Goal: Task Accomplishment & Management: Manage account settings

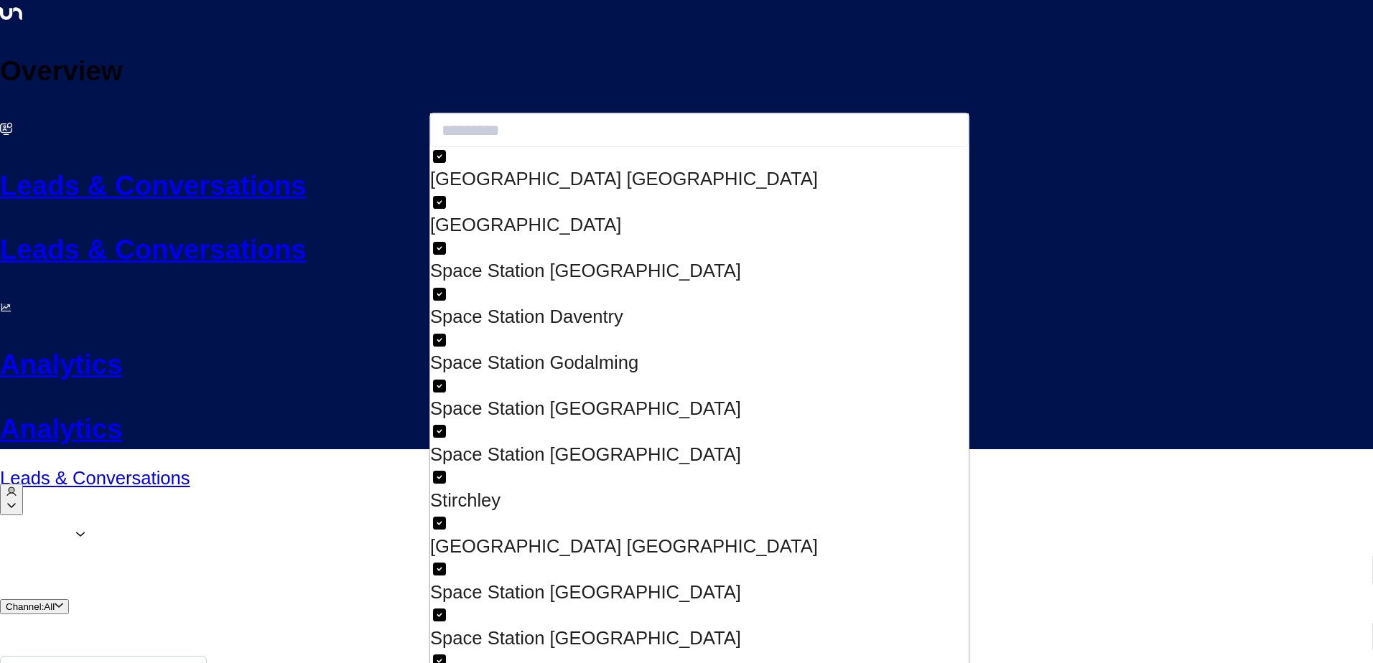
click at [546, 395] on div "Space Station [GEOGRAPHIC_DATA]" at bounding box center [699, 408] width 538 height 27
drag, startPoint x: 546, startPoint y: 267, endPoint x: 620, endPoint y: 328, distance: 95.9
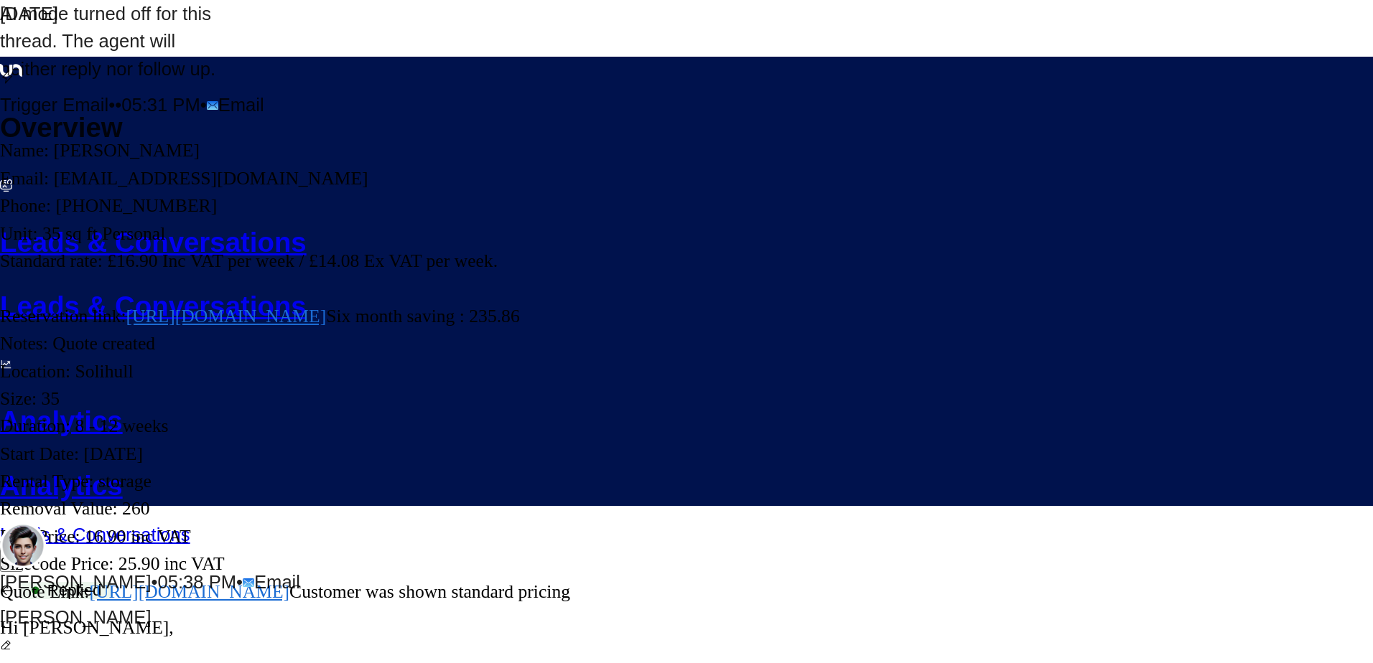
scroll to position [541, 0]
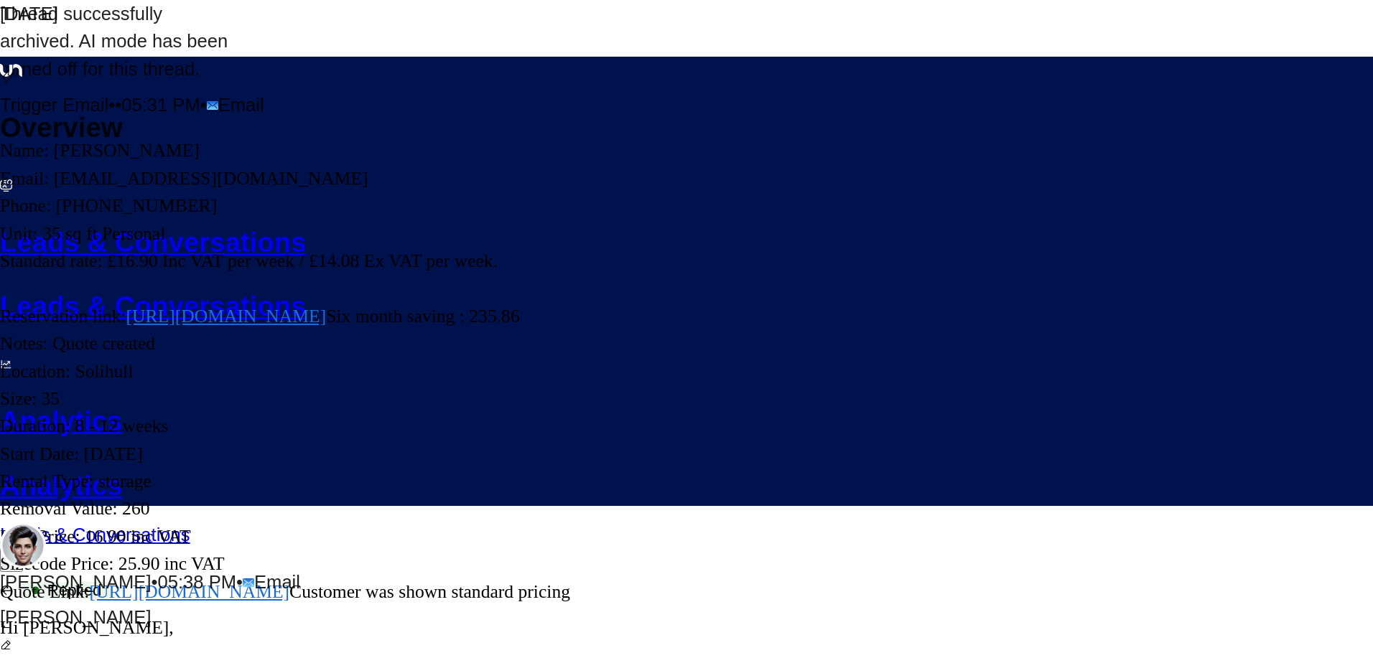
click at [14, 584] on icon "button" at bounding box center [7, 591] width 14 height 14
